Goal: Task Accomplishment & Management: Manage account settings

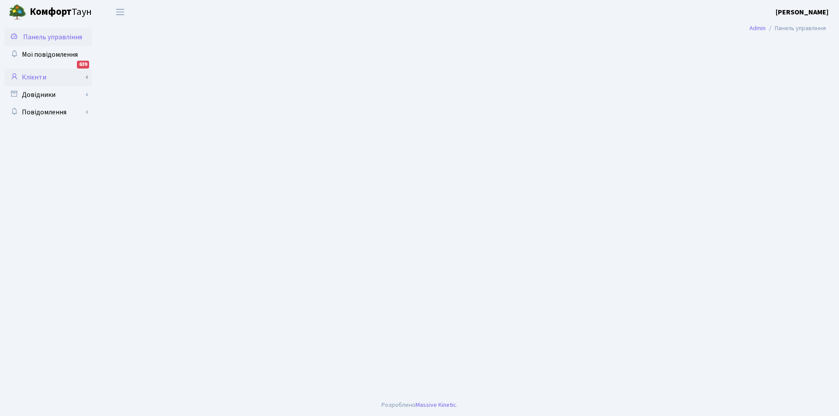
click at [32, 76] on link "Клієнти" at bounding box center [47, 77] width 87 height 17
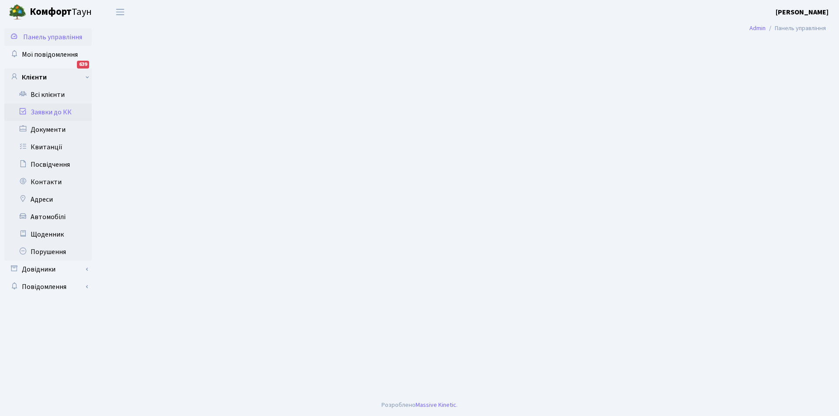
click at [53, 112] on link "Заявки до КК" at bounding box center [47, 112] width 87 height 17
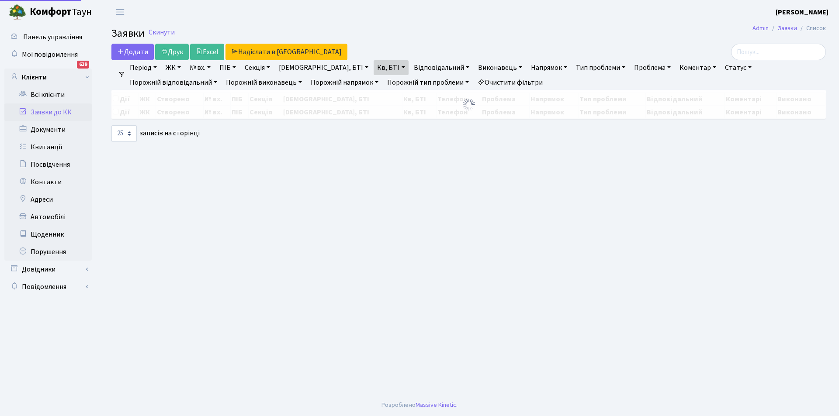
select select "25"
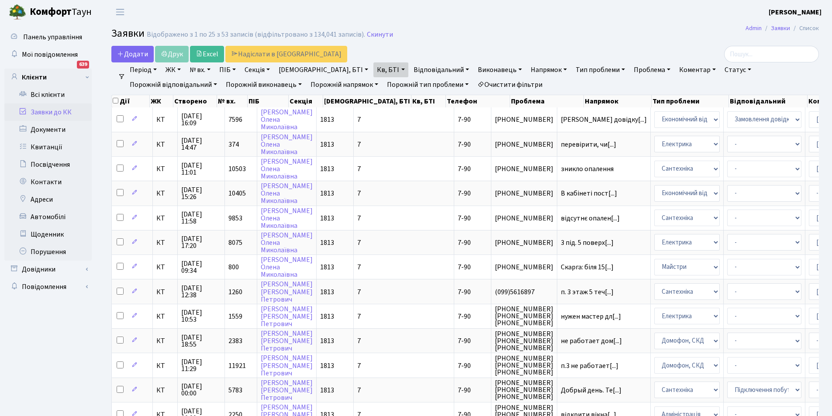
click at [474, 83] on link "Очистити фільтри" at bounding box center [510, 84] width 72 height 15
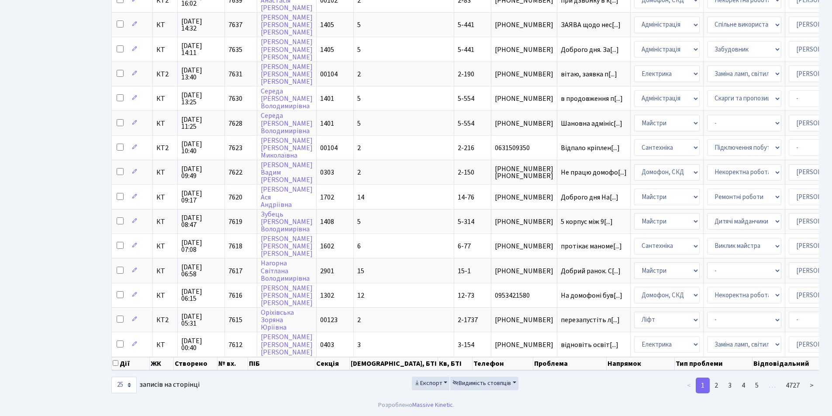
scroll to position [360, 0]
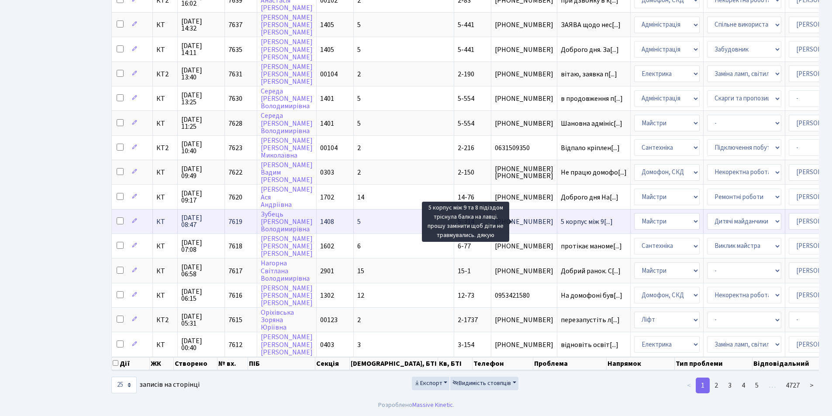
click at [561, 217] on span "5 корпус між 9[...]" at bounding box center [587, 222] width 52 height 10
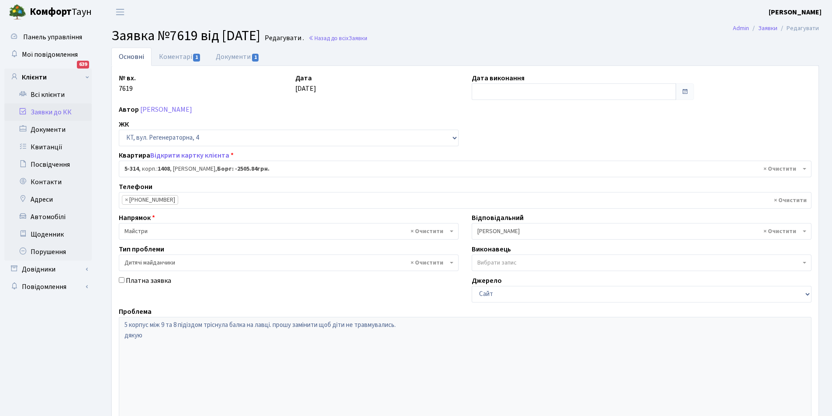
select select "2237"
select select "56"
click at [180, 55] on link "Коментарі 1" at bounding box center [180, 57] width 57 height 18
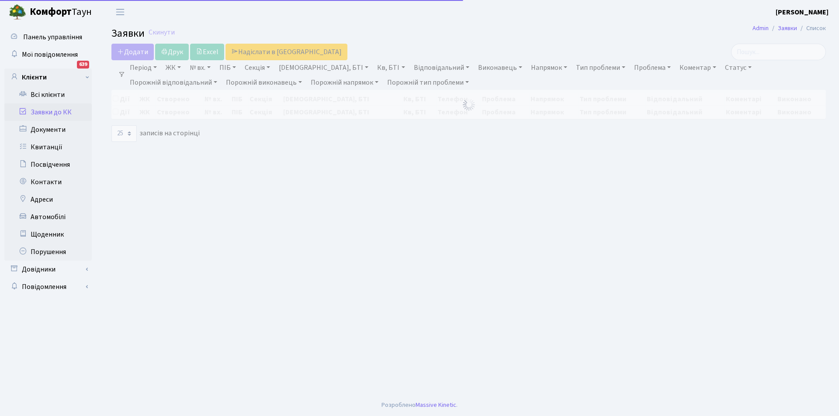
select select "25"
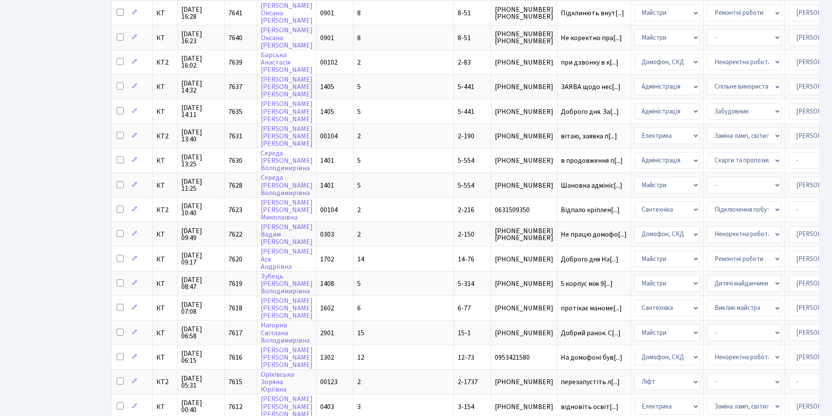
scroll to position [360, 0]
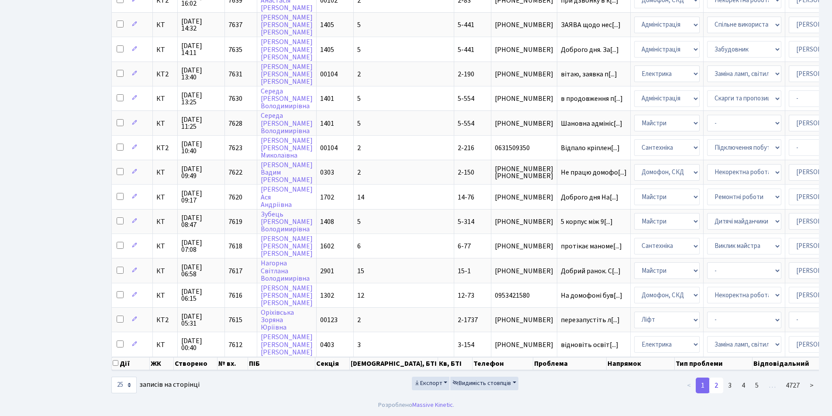
click at [718, 384] on link "2" at bounding box center [716, 386] width 14 height 16
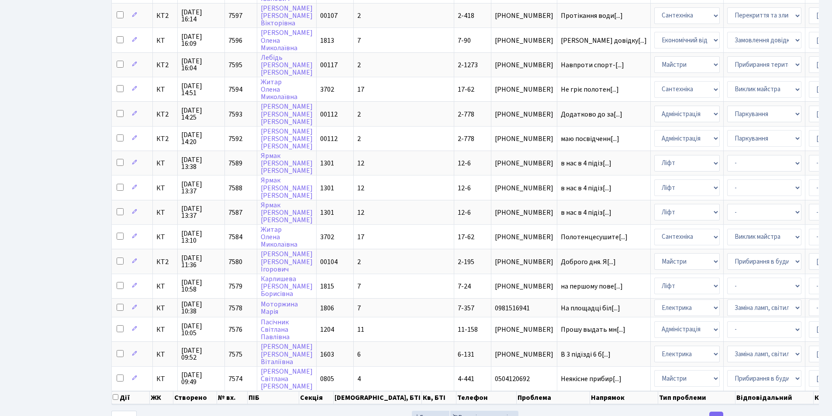
scroll to position [366, 0]
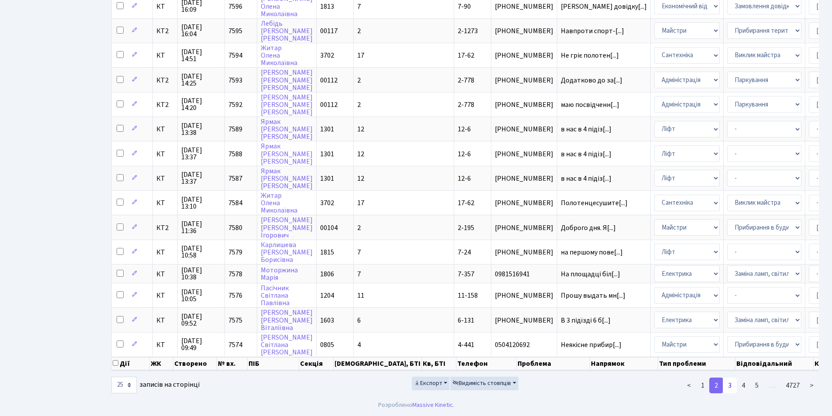
click at [728, 382] on link "3" at bounding box center [730, 386] width 14 height 16
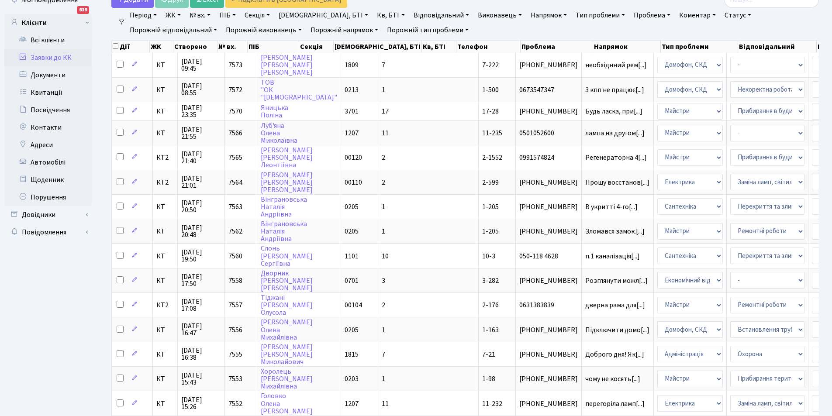
scroll to position [48, 0]
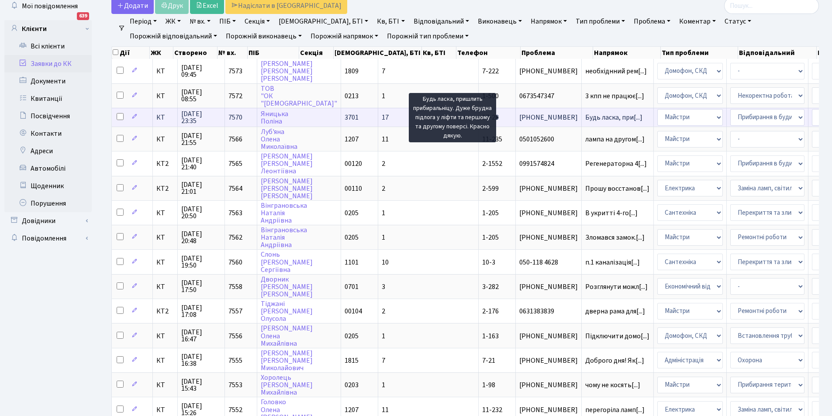
click at [585, 118] on span "Будь ласка, при[...]" at bounding box center [613, 118] width 57 height 10
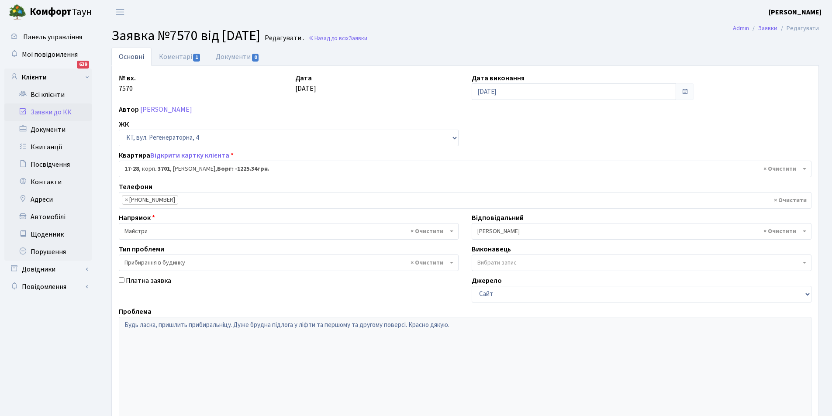
select select "8982"
select select "58"
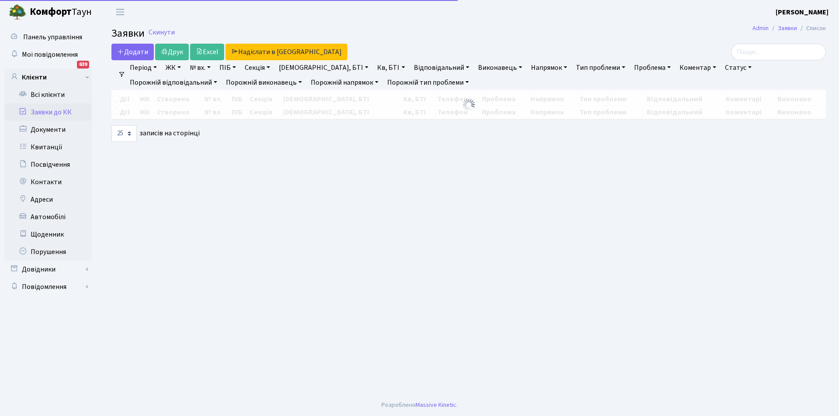
select select "25"
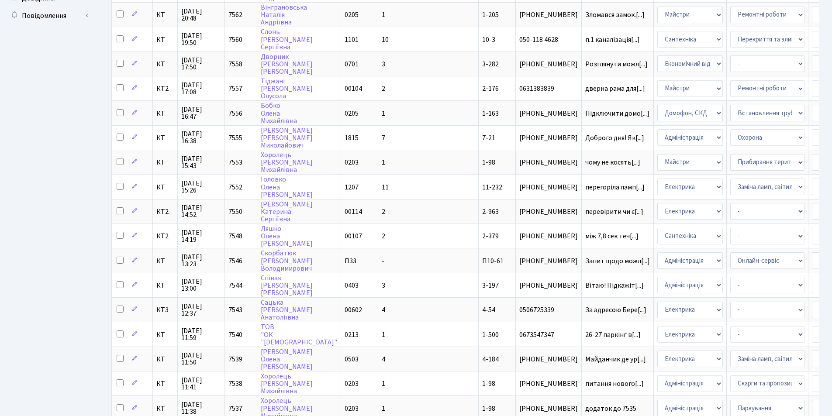
scroll to position [366, 0]
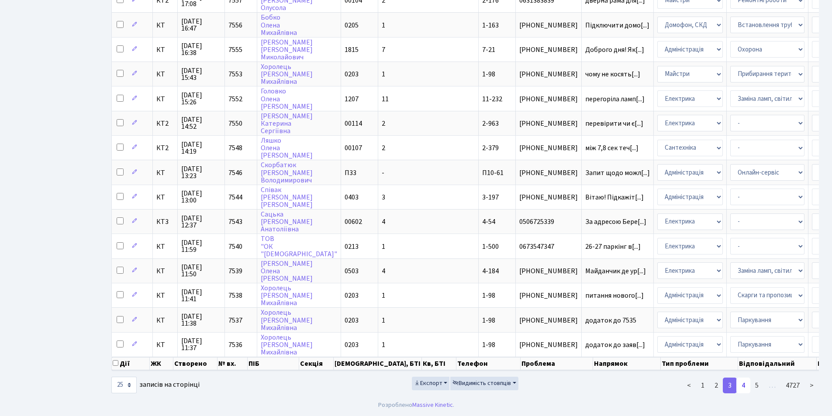
click at [744, 383] on link "4" at bounding box center [744, 386] width 14 height 16
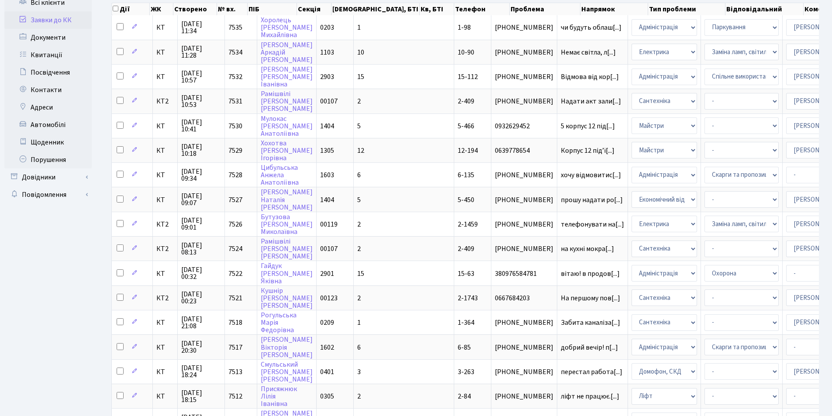
scroll to position [100, 0]
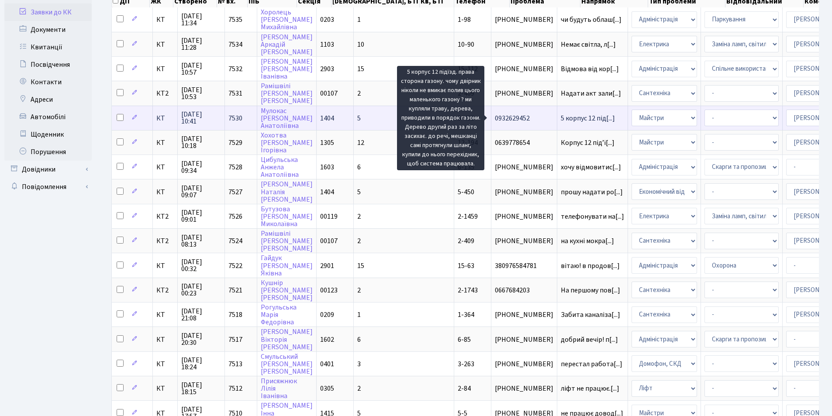
click at [561, 120] on span "5 корпус 12 під[...]" at bounding box center [588, 119] width 54 height 10
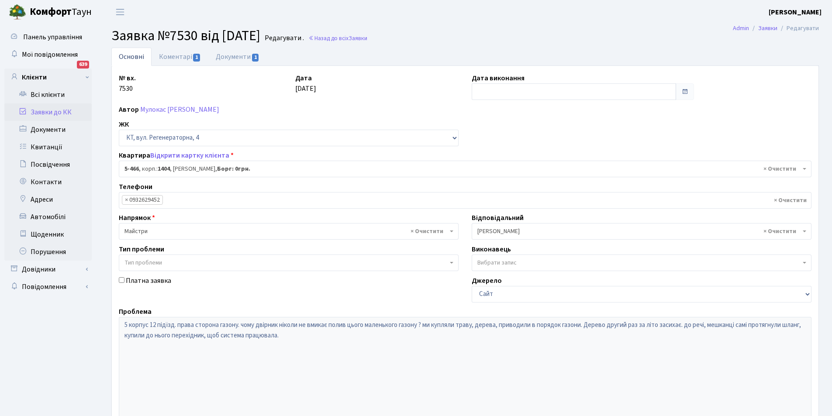
select select "2074"
click at [172, 58] on link "Коментарі 1" at bounding box center [180, 57] width 57 height 18
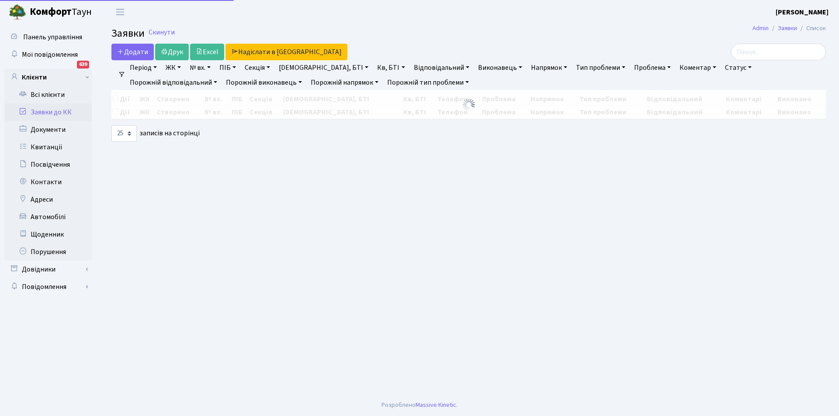
select select "25"
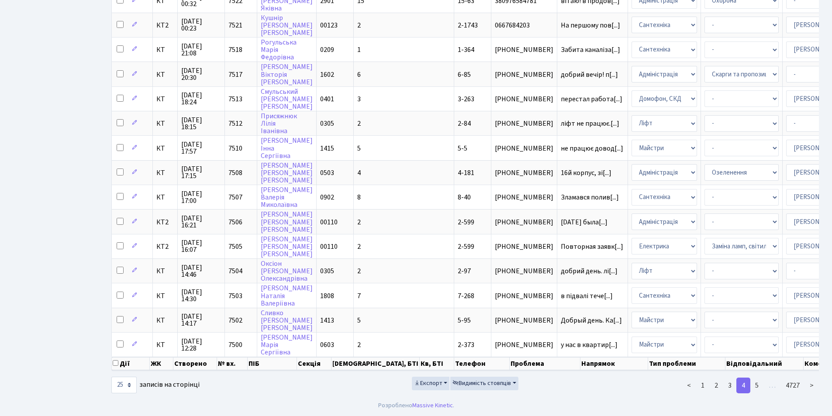
scroll to position [372, 0]
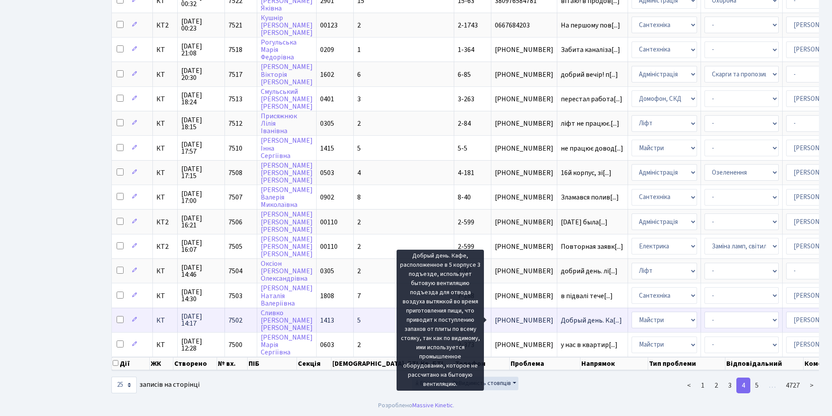
click at [561, 316] on span "Добрый день. Ка[...]" at bounding box center [591, 321] width 61 height 10
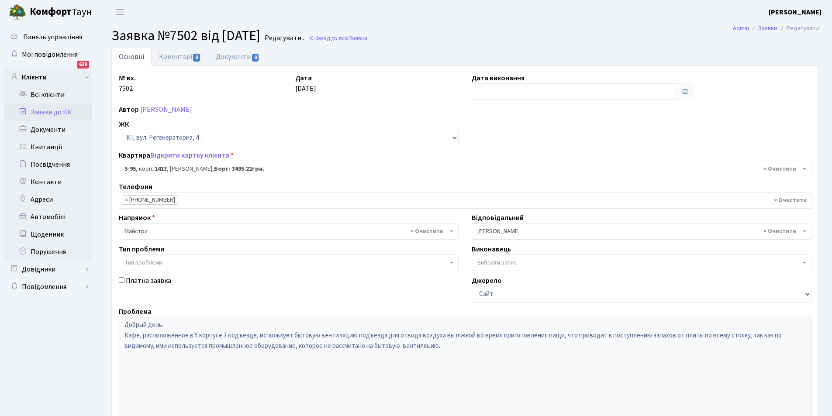
select select "2451"
click at [291, 203] on ul "× × +380506744359" at bounding box center [465, 201] width 692 height 16
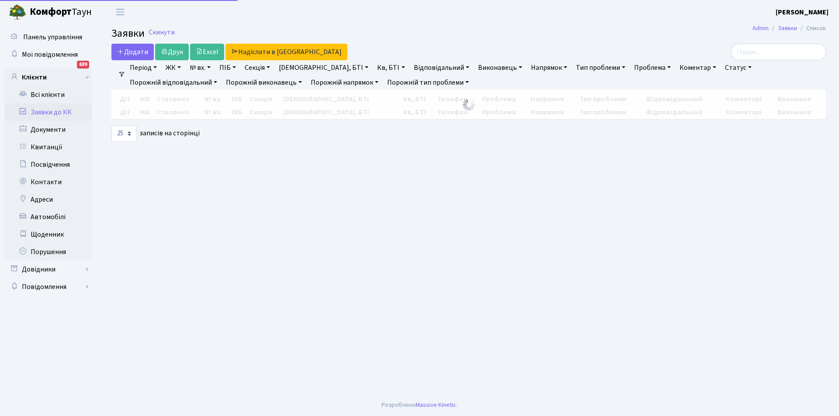
select select "25"
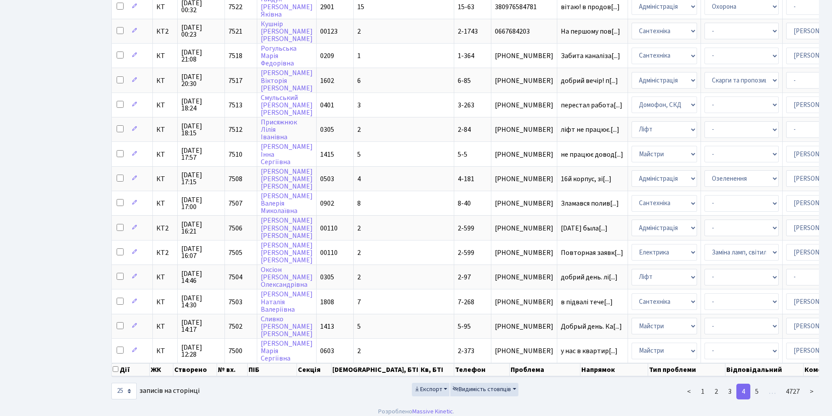
scroll to position [372, 0]
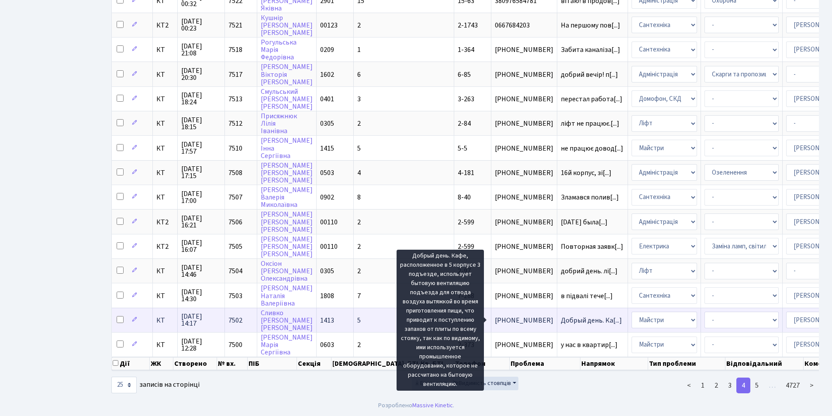
click at [561, 316] on span "Добрый день. Ка[...]" at bounding box center [591, 321] width 61 height 10
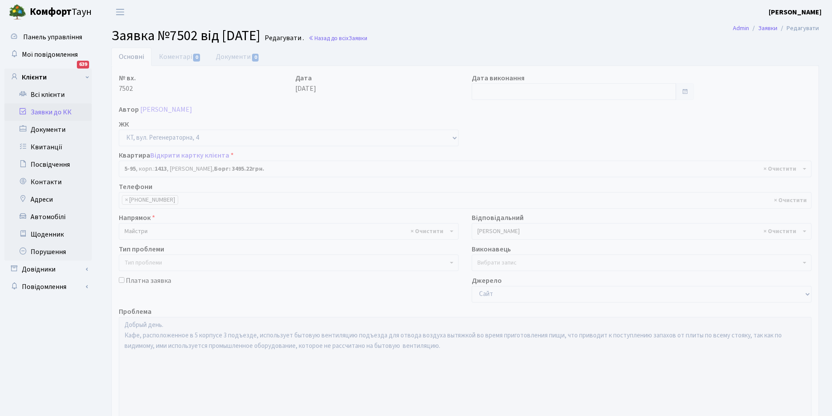
select select "2451"
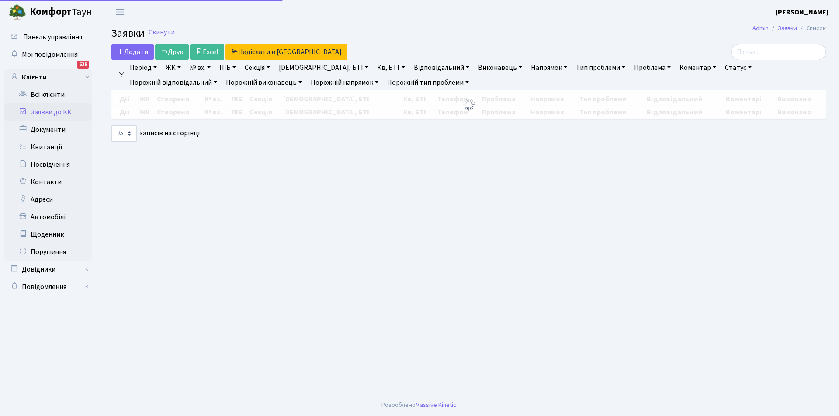
select select "25"
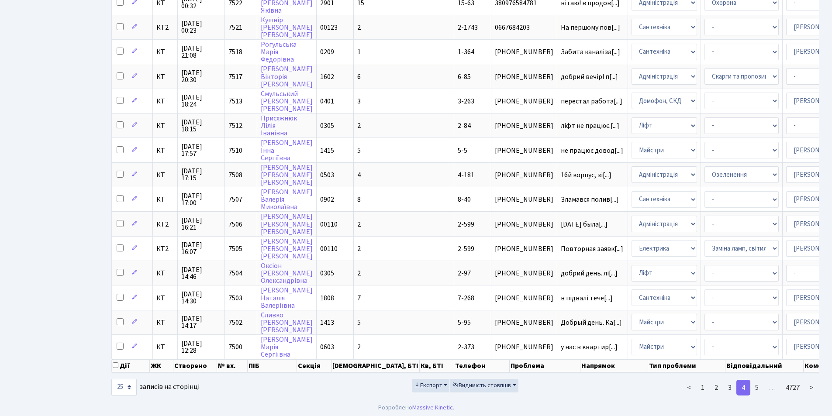
scroll to position [368, 0]
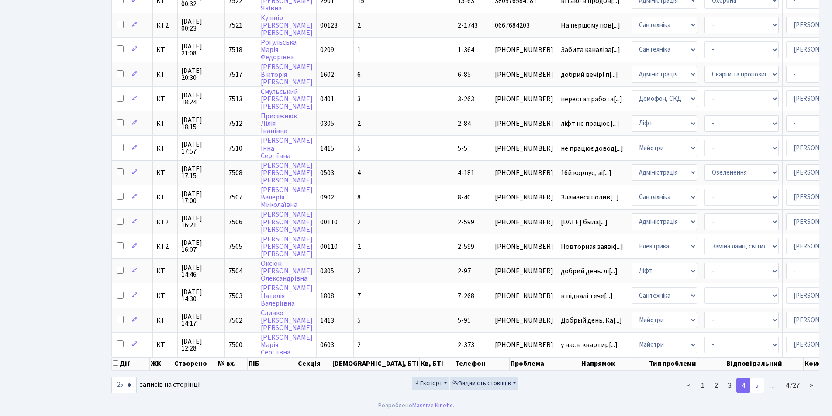
click at [758, 389] on link "5" at bounding box center [757, 386] width 14 height 16
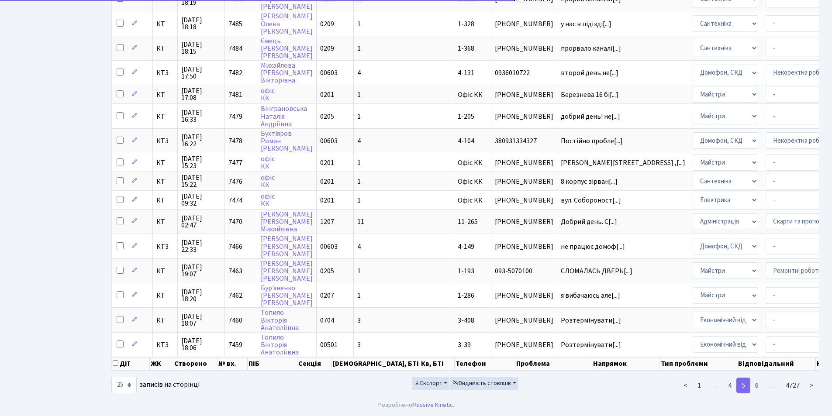
scroll to position [349, 0]
click at [758, 386] on link "6" at bounding box center [757, 386] width 14 height 16
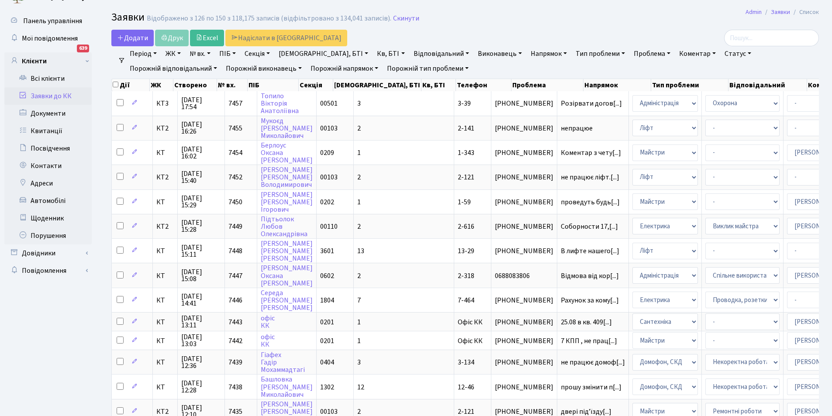
scroll to position [14, 0]
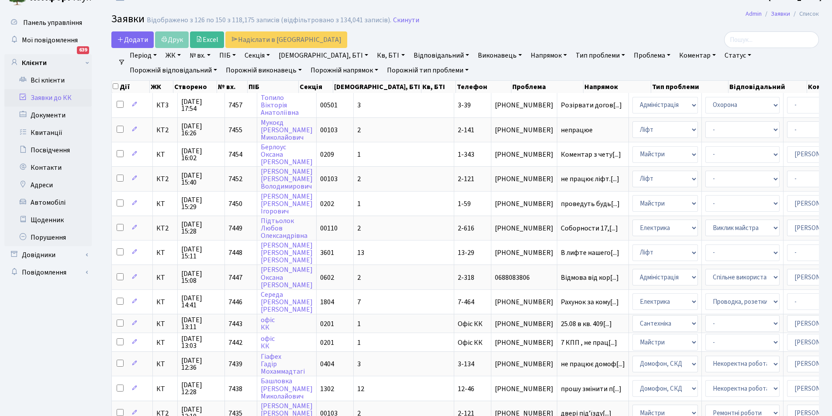
click at [417, 53] on link "Відповідальний" at bounding box center [441, 55] width 62 height 15
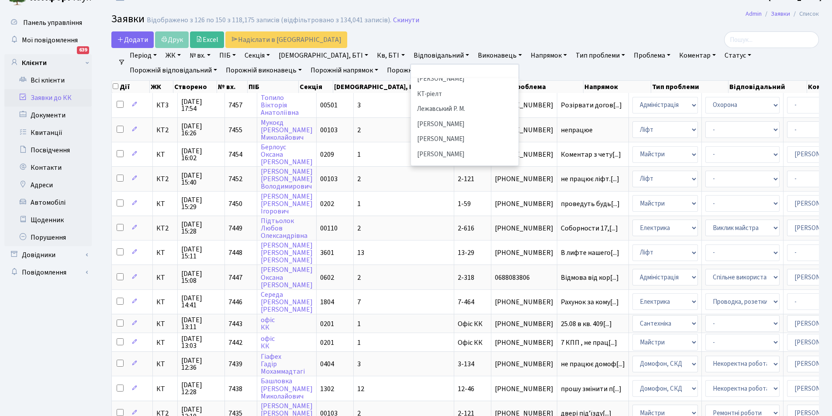
scroll to position [222, 0]
click at [419, 138] on li "[PERSON_NAME]" at bounding box center [465, 145] width 106 height 15
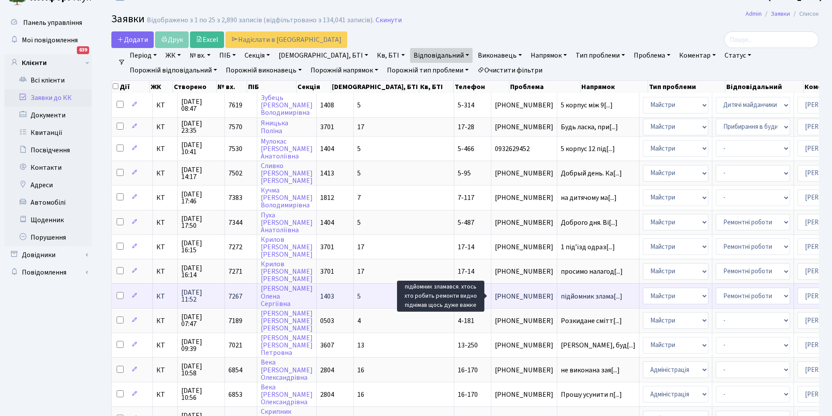
click at [561, 294] on span "підйомник злама[...]" at bounding box center [592, 297] width 62 height 10
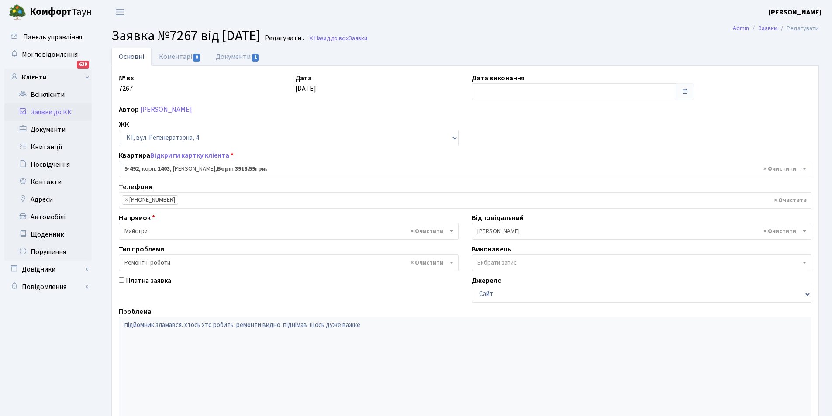
select select "2020"
select select "62"
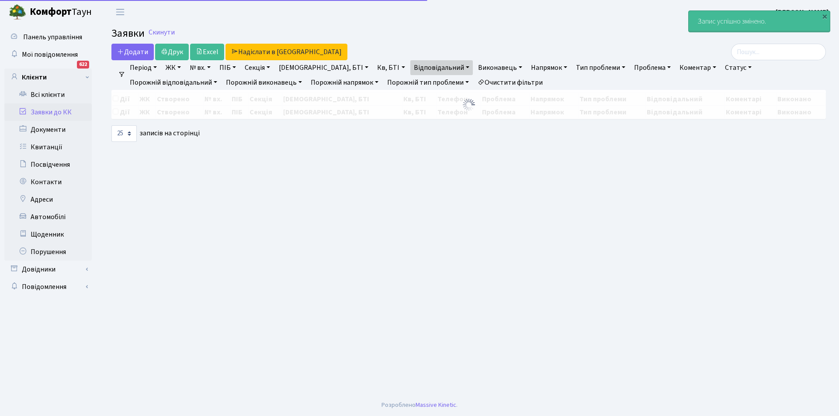
select select "25"
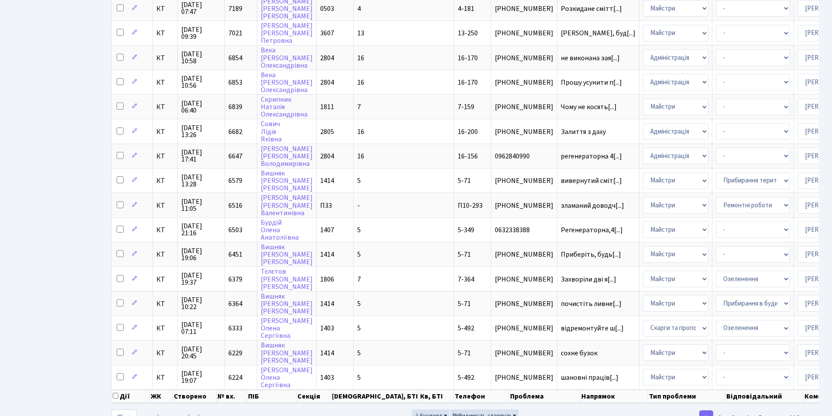
scroll to position [343, 0]
